Goal: Complete application form

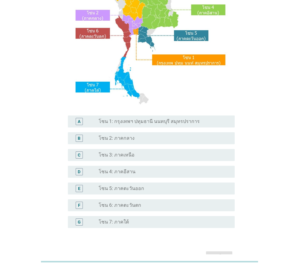
scroll to position [77, 0]
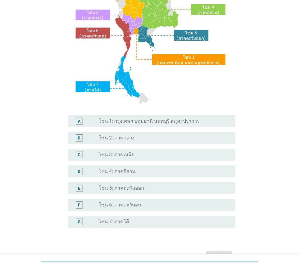
click at [136, 185] on label "โซน 5: ภาคตะวันออก" at bounding box center [121, 188] width 45 height 6
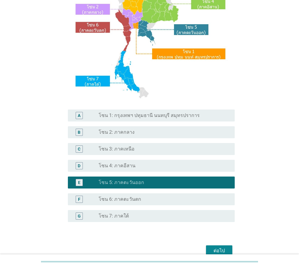
scroll to position [83, 0]
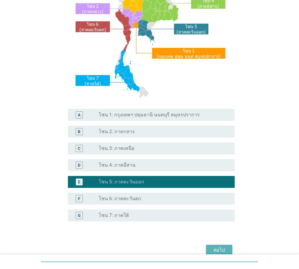
click at [219, 248] on div "ต่อไป" at bounding box center [219, 249] width 17 height 7
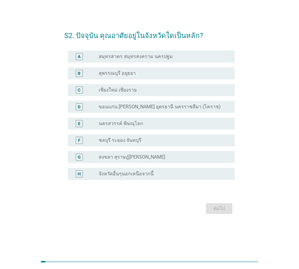
scroll to position [0, 0]
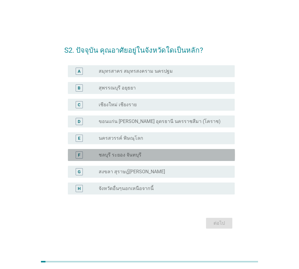
click at [127, 154] on label "ชลบุรี ระยอง จันทบุรี" at bounding box center [120, 155] width 43 height 6
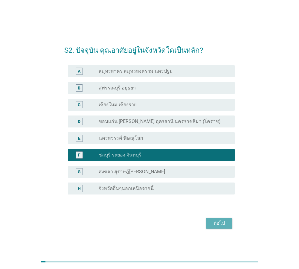
click at [223, 224] on div "ต่อไป" at bounding box center [219, 222] width 17 height 7
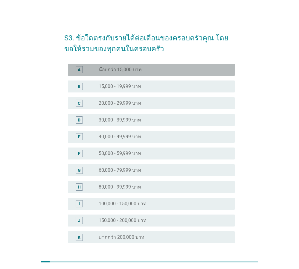
click at [127, 67] on label "น้อยกว่า 15,000 บาท" at bounding box center [120, 70] width 43 height 6
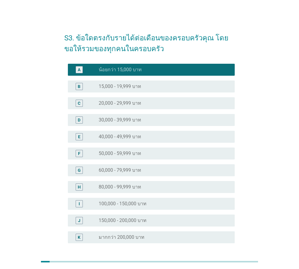
click at [131, 122] on label "30,000 - 39,999 บาท" at bounding box center [120, 120] width 42 height 6
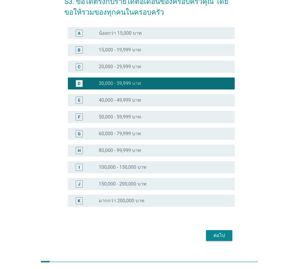
scroll to position [51, 0]
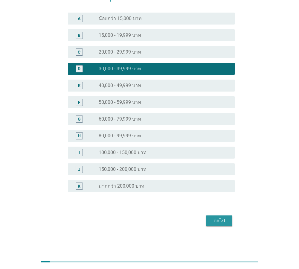
click at [225, 220] on div "ต่อไป" at bounding box center [219, 220] width 17 height 7
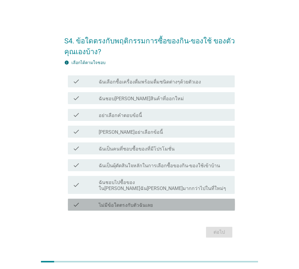
click at [141, 203] on label "ไม่มีข้อใดตรงกับตัวฉันเลย" at bounding box center [126, 205] width 54 height 6
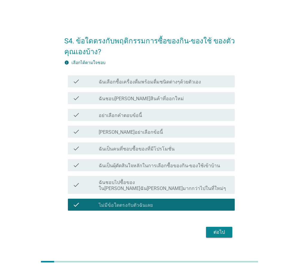
click at [229, 230] on button "ต่อไป" at bounding box center [219, 231] width 26 height 11
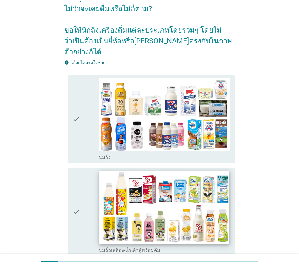
scroll to position [52, 0]
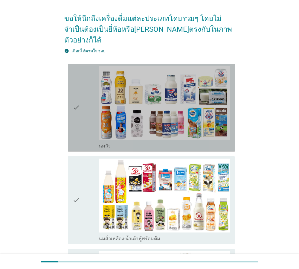
click at [79, 102] on icon "check" at bounding box center [76, 107] width 7 height 83
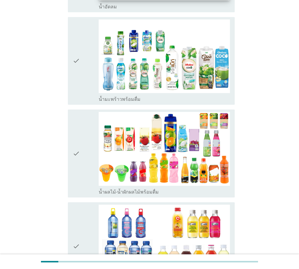
scroll to position [753, 0]
